Goal: Task Accomplishment & Management: Use online tool/utility

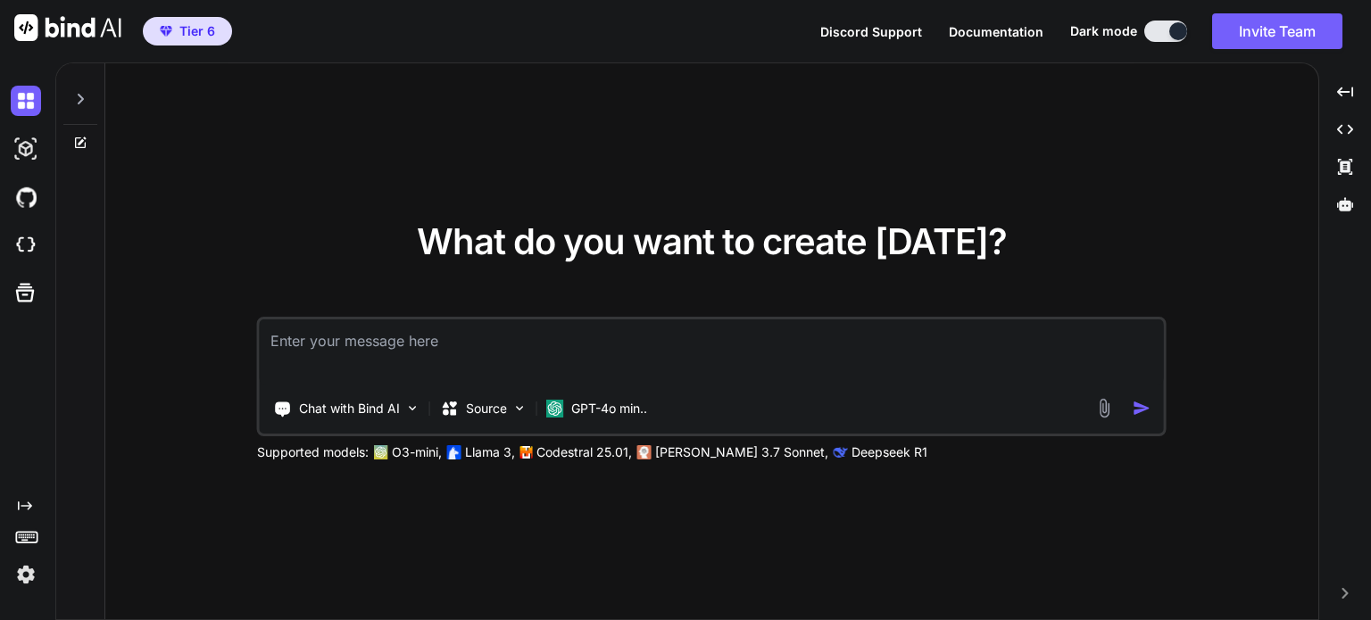
type textarea "x"
click at [20, 570] on img at bounding box center [26, 575] width 30 height 30
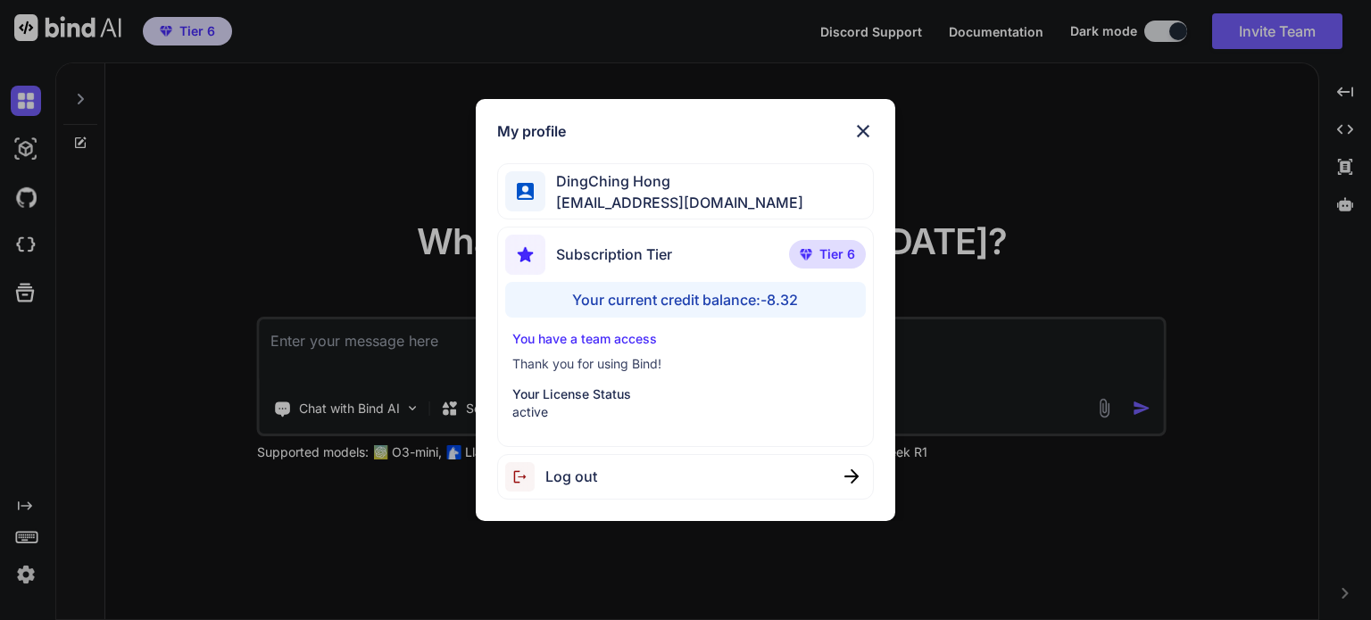
click at [136, 462] on div "My profile DingChing Hong [EMAIL_ADDRESS][DOMAIN_NAME] Subscription Tier Tier 6…" at bounding box center [685, 310] width 1371 height 620
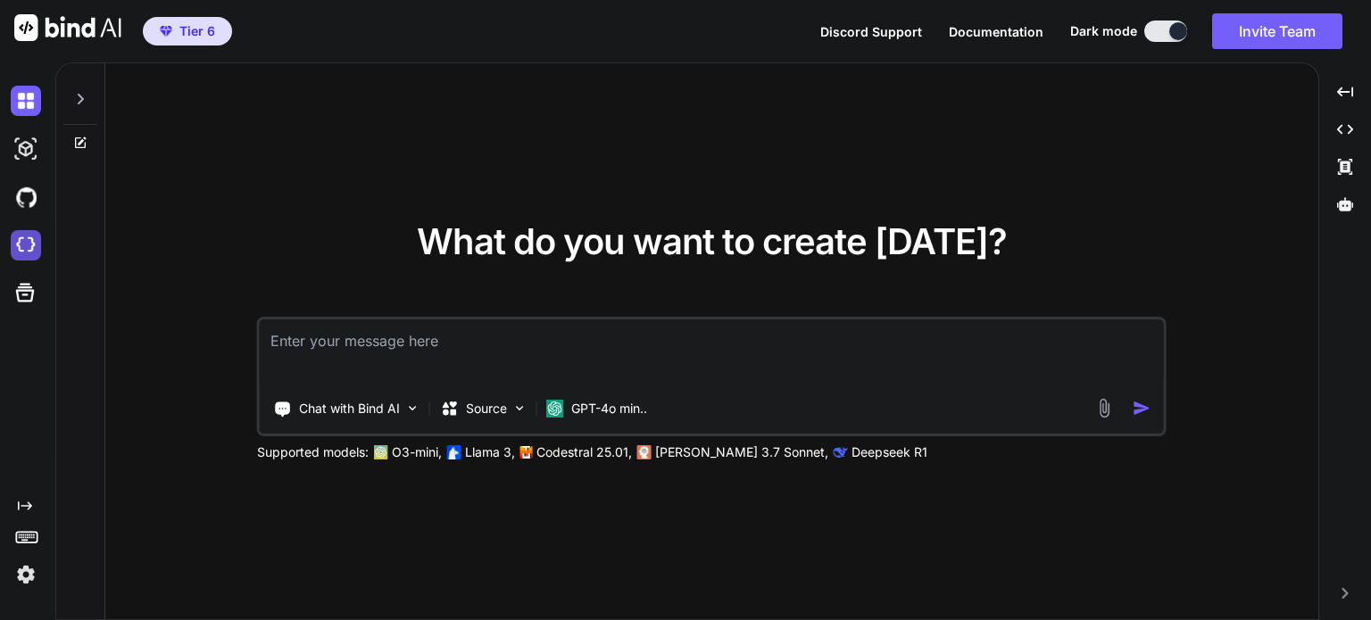
click at [32, 245] on img at bounding box center [26, 245] width 30 height 30
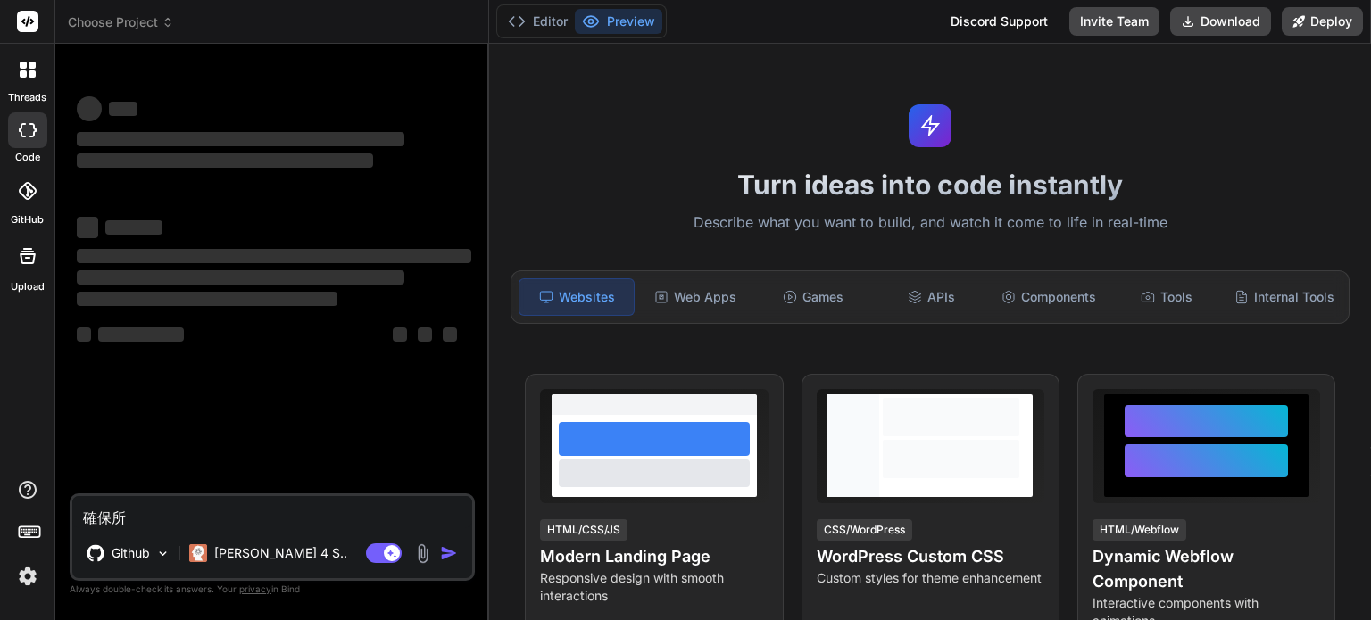
type textarea "x"
type textarea "確保"
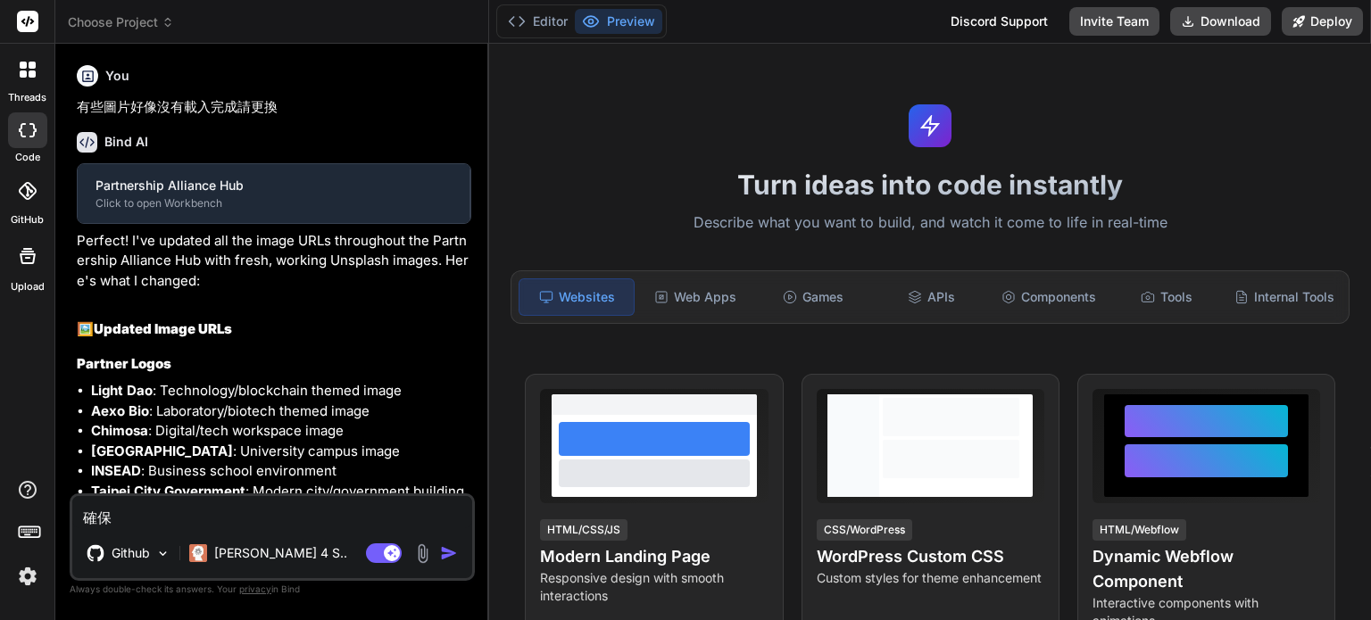
type textarea "x"
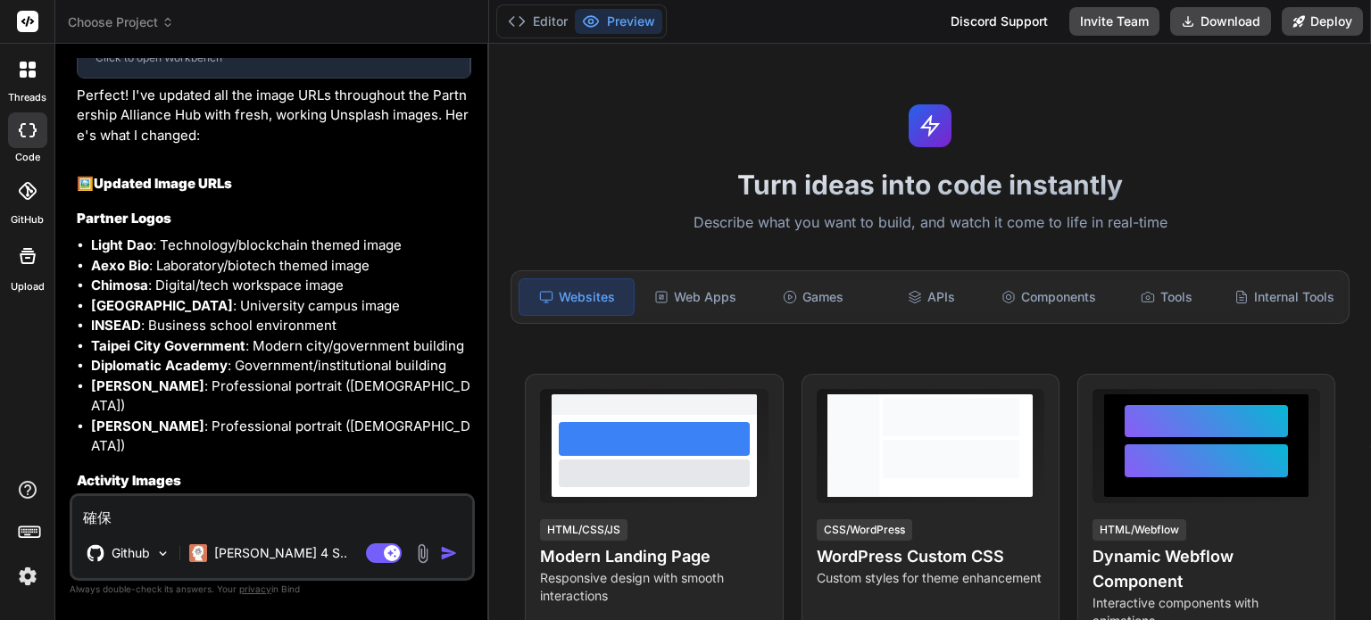
type textarea "確"
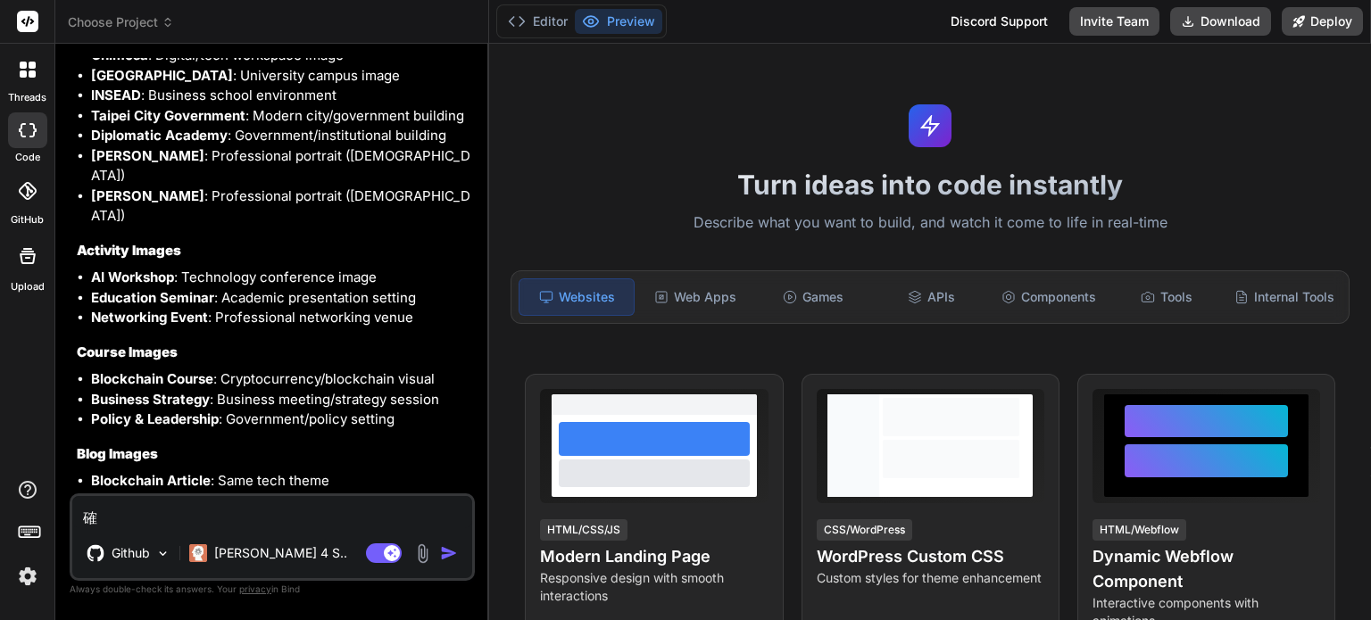
type textarea "x"
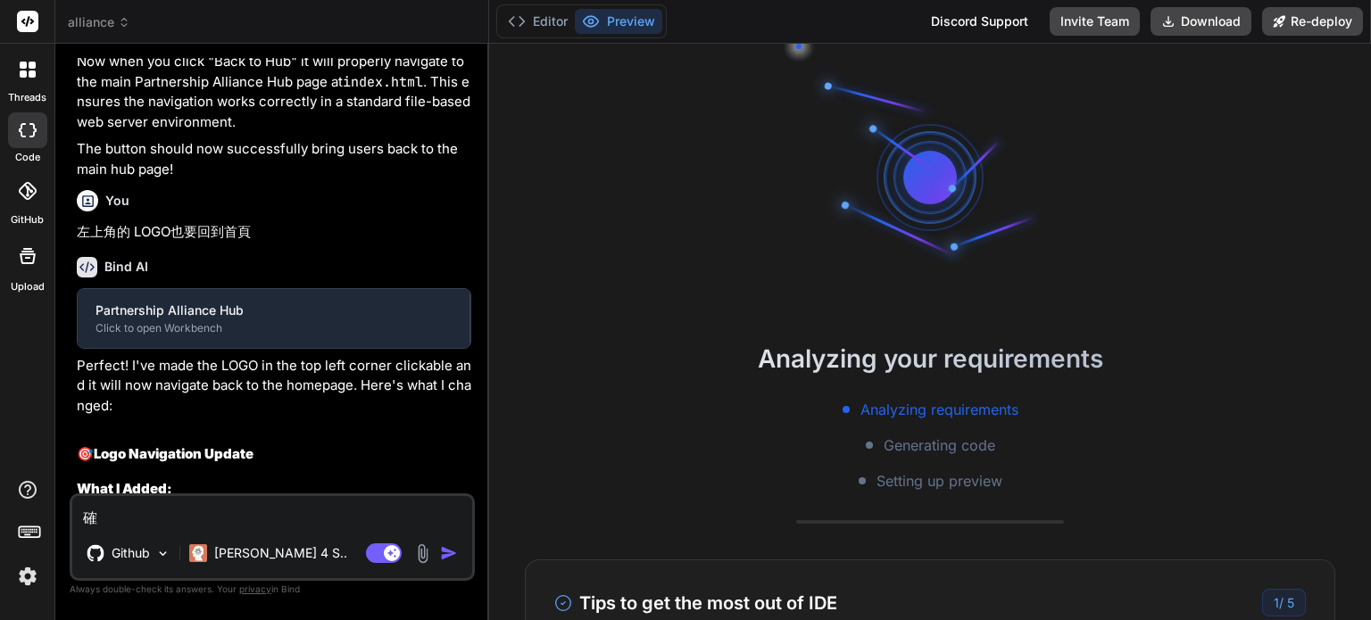
scroll to position [34, 0]
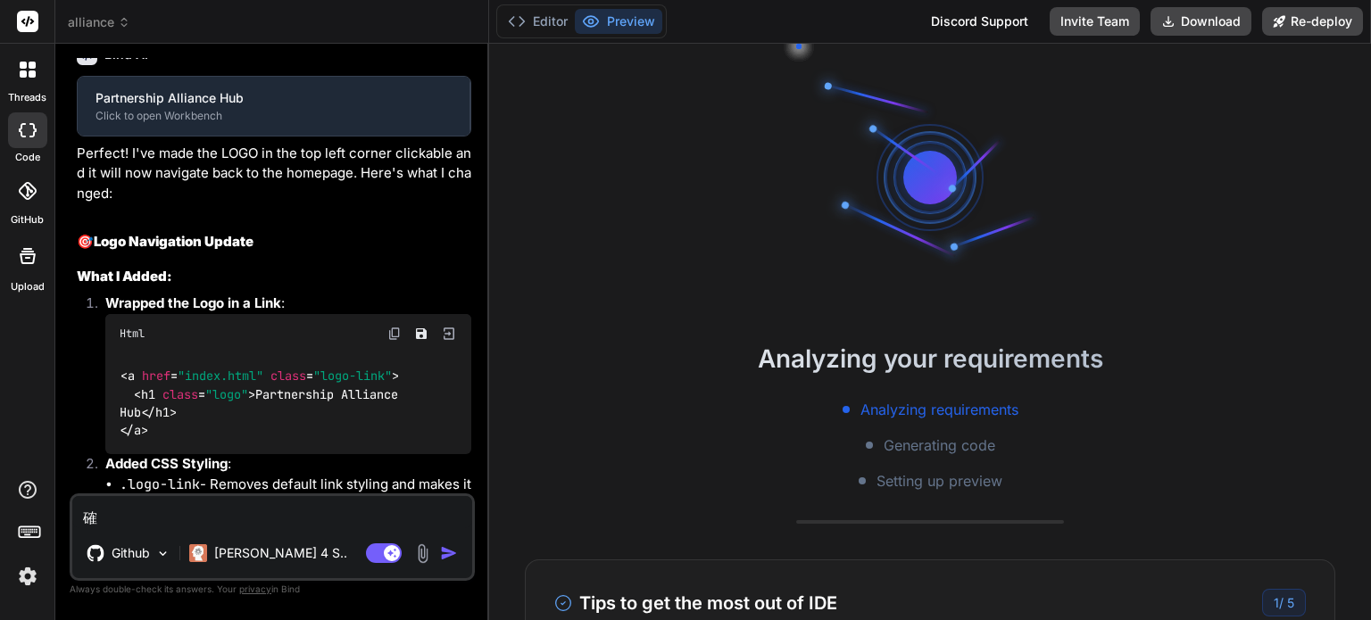
type textarea "x"
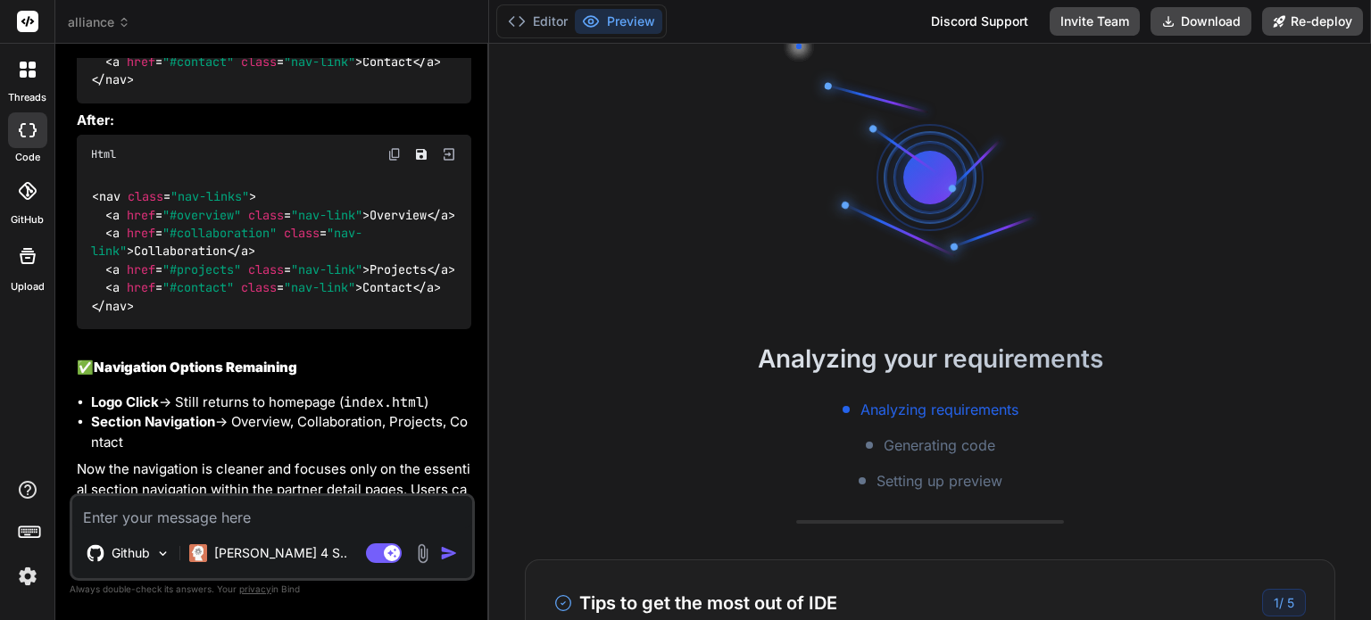
scroll to position [3264, 0]
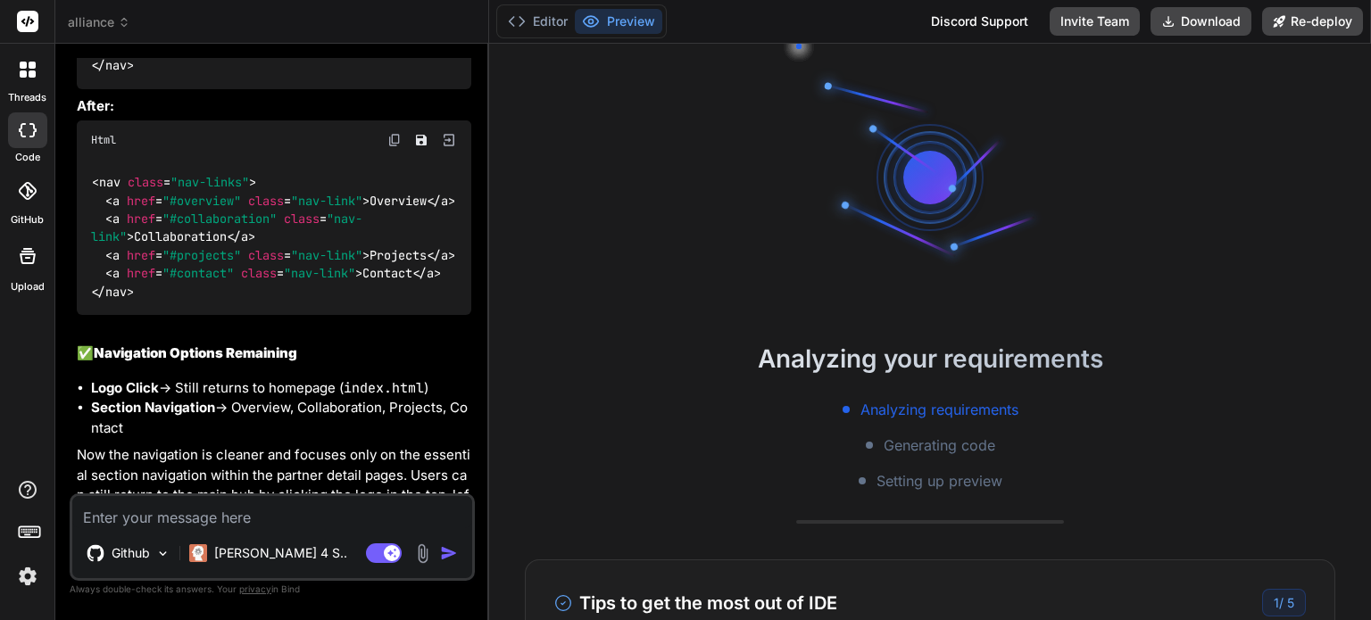
click at [381, 364] on h2 "✅ Navigation Options Remaining" at bounding box center [274, 354] width 395 height 21
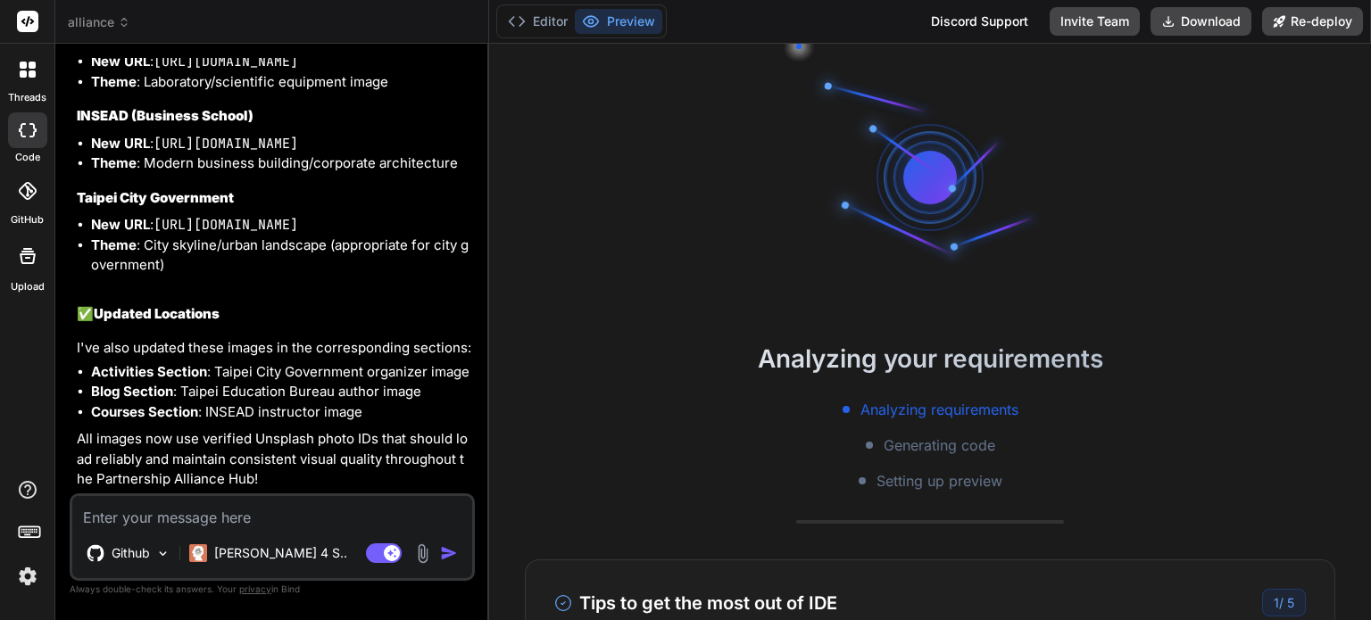
scroll to position [154, 0]
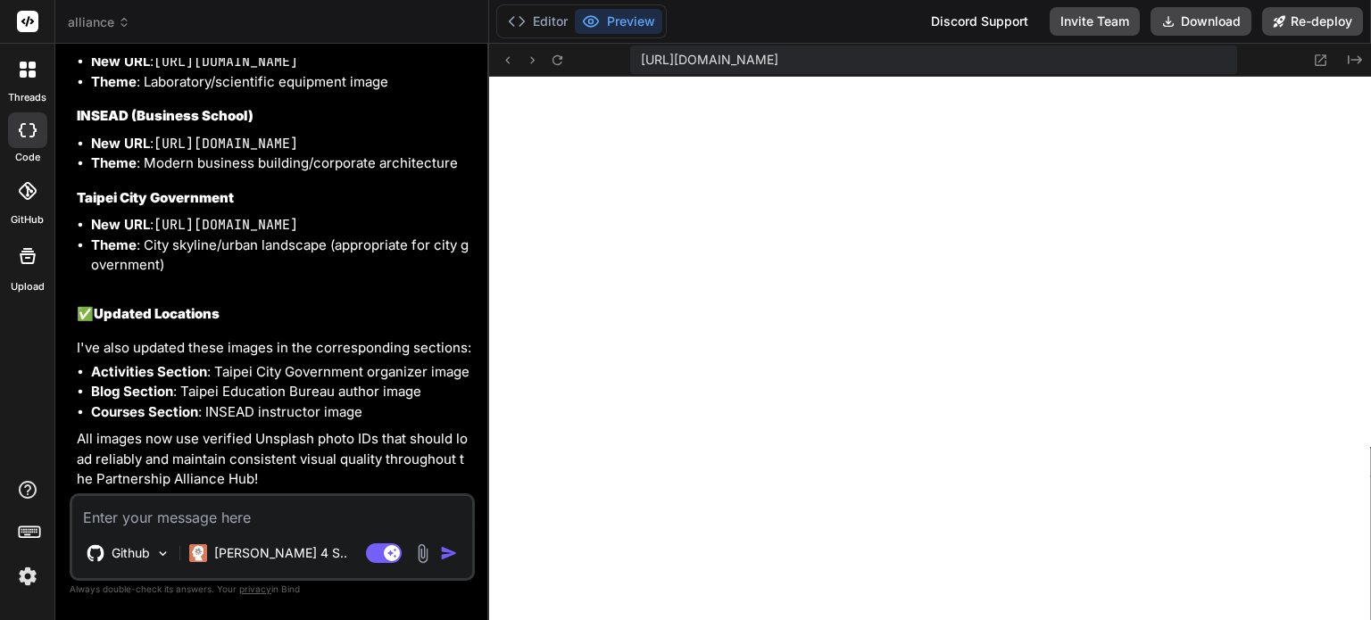
type textarea "x"
click at [1321, 54] on icon at bounding box center [1320, 60] width 15 height 15
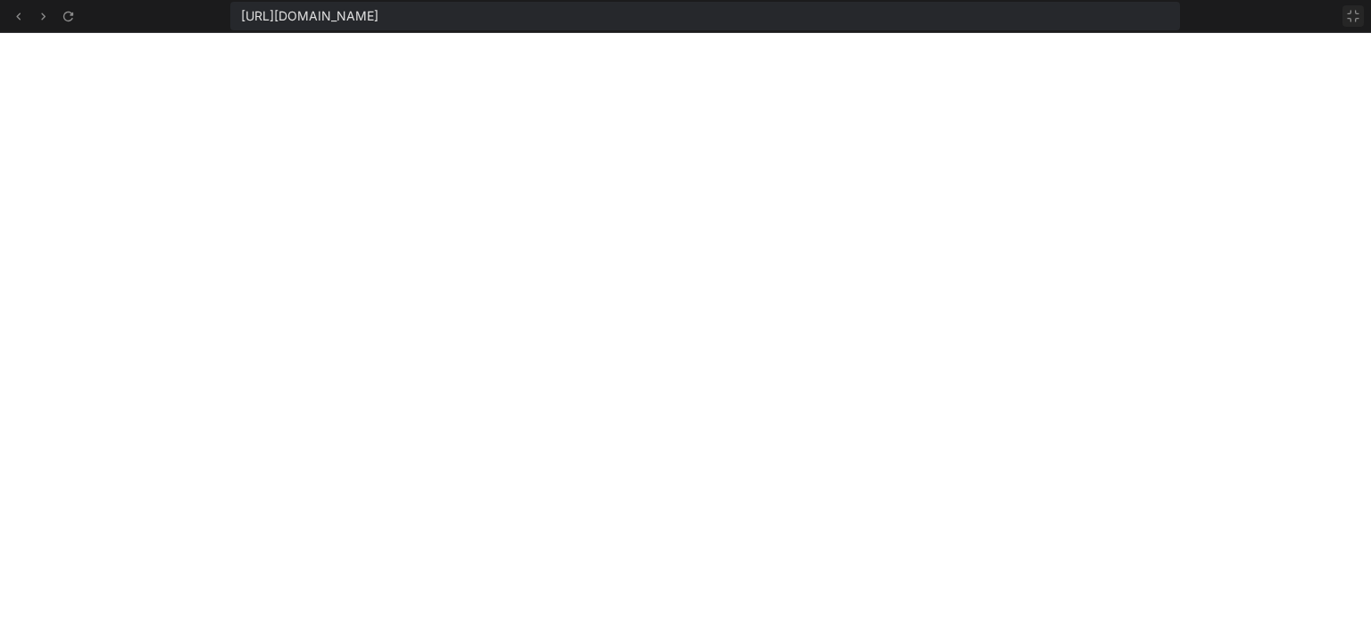
click at [1349, 14] on icon at bounding box center [1353, 16] width 14 height 14
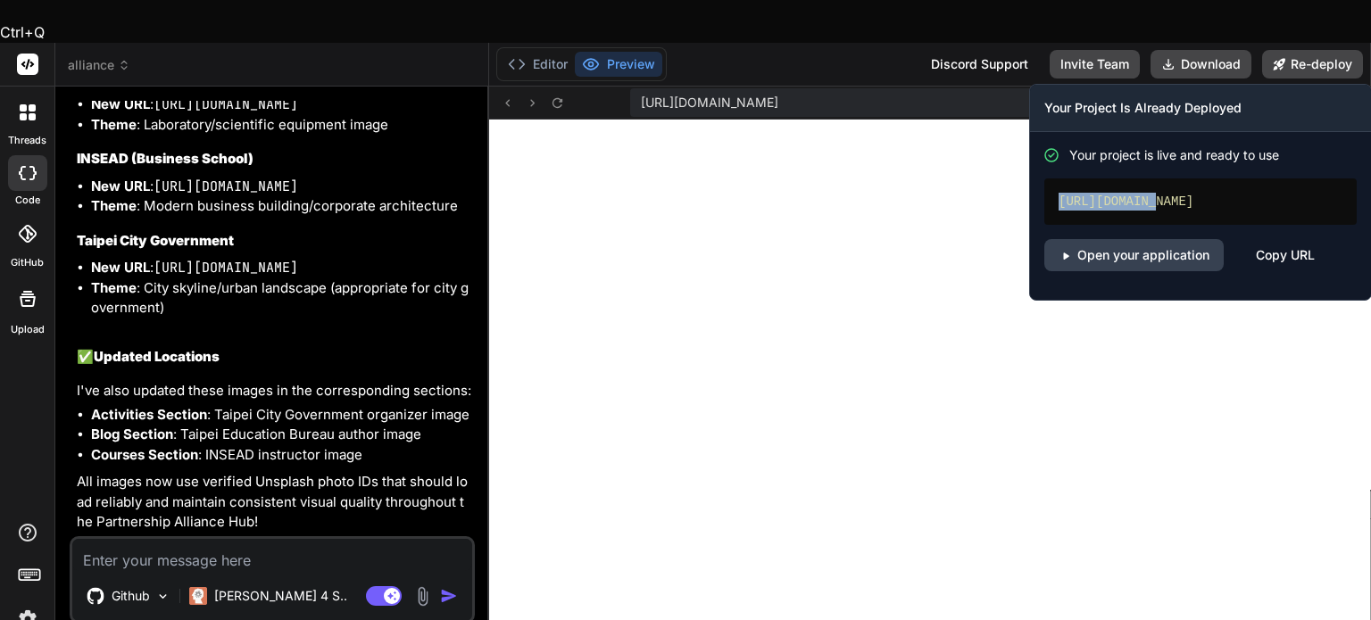
drag, startPoint x: 1056, startPoint y: 155, endPoint x: 1159, endPoint y: 167, distance: 103.3
click at [1150, 179] on div "https://alliance-sooty.vercel.app" at bounding box center [1200, 202] width 312 height 46
click at [1271, 239] on div "Copy URL" at bounding box center [1285, 255] width 59 height 32
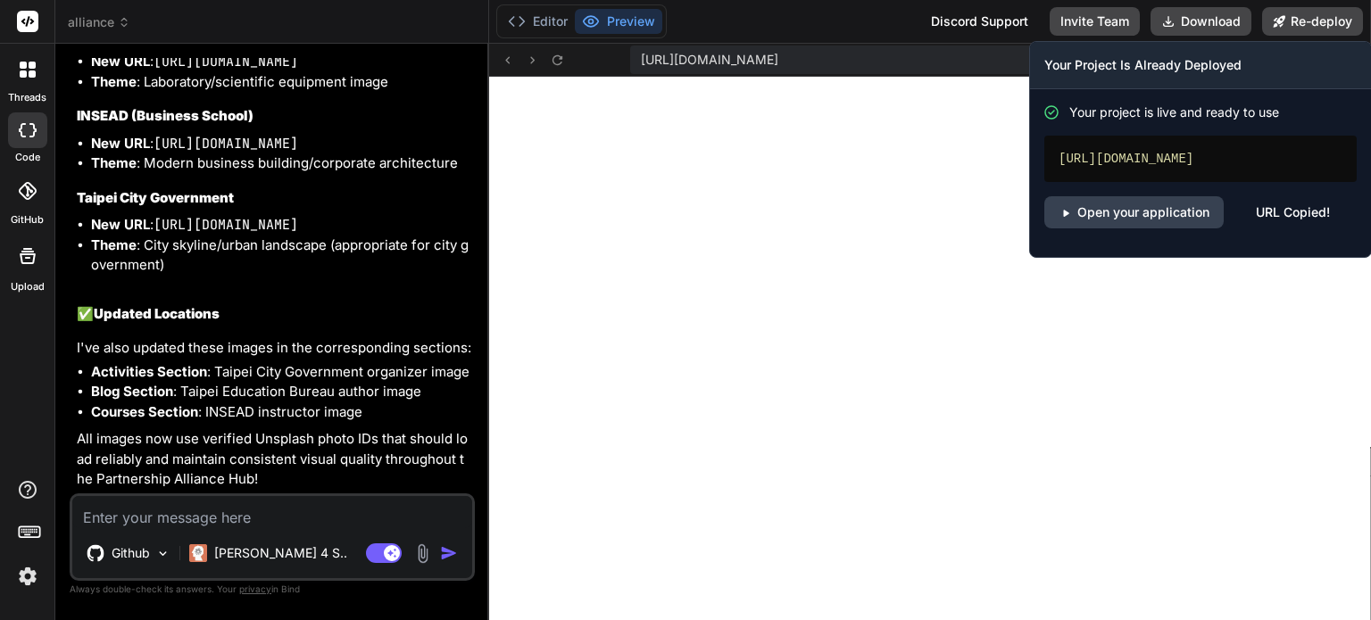
click at [1153, 228] on div "Your project is live and ready to use https://alliance-sooty.vercel.app Open yo…" at bounding box center [1200, 173] width 341 height 168
click at [1145, 219] on link "Open your application" at bounding box center [1133, 212] width 179 height 32
